Goal: Information Seeking & Learning: Learn about a topic

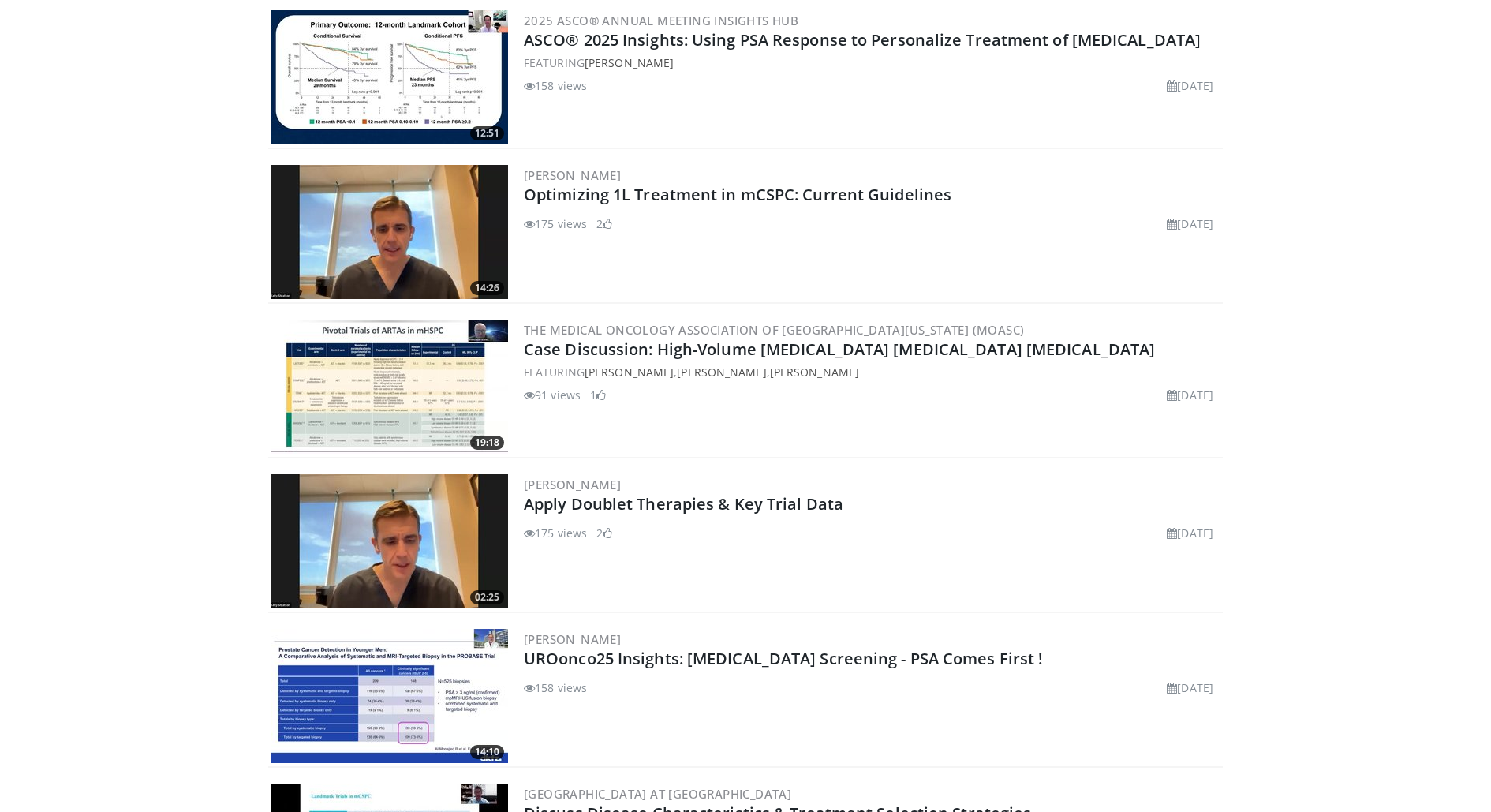
scroll to position [1491, 0]
